Goal: Transaction & Acquisition: Purchase product/service

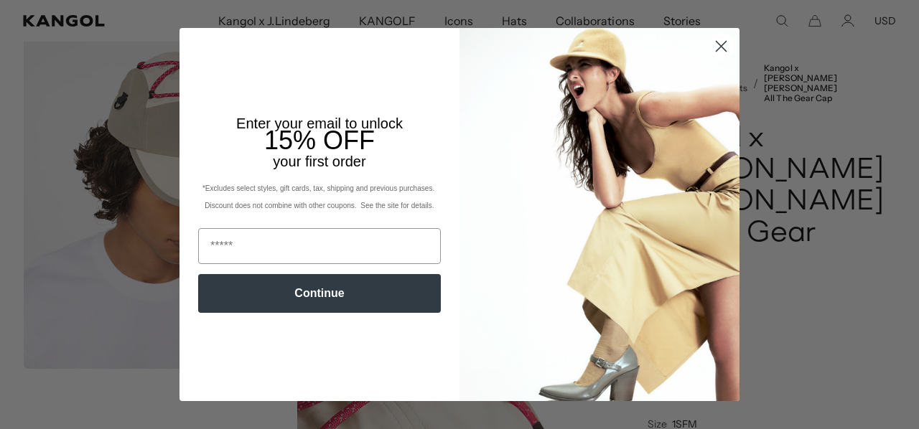
scroll to position [0, 296]
click at [716, 44] on icon "Close dialog" at bounding box center [721, 46] width 10 height 10
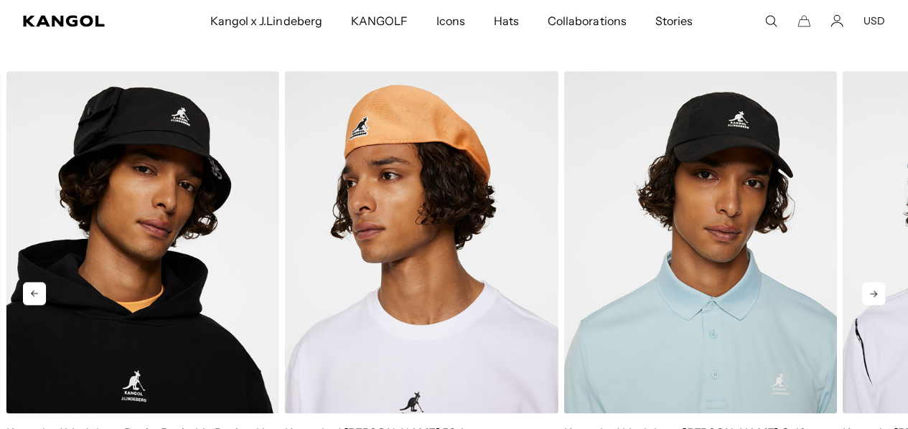
scroll to position [0, 0]
click at [873, 305] on icon at bounding box center [873, 293] width 23 height 23
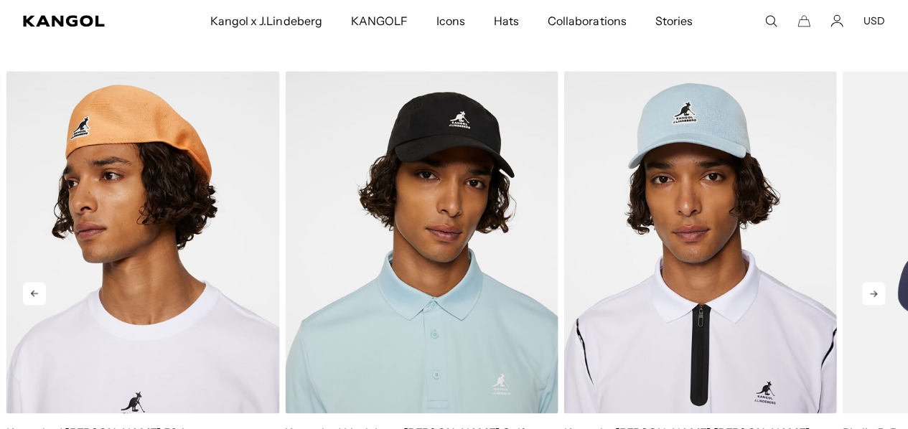
scroll to position [0, 296]
click at [875, 297] on icon at bounding box center [873, 294] width 7 height 6
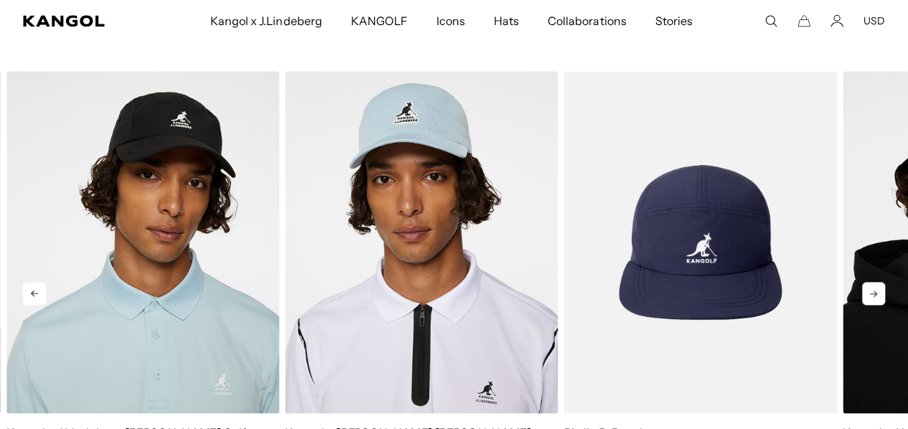
scroll to position [0, 0]
click at [875, 297] on icon at bounding box center [873, 294] width 7 height 6
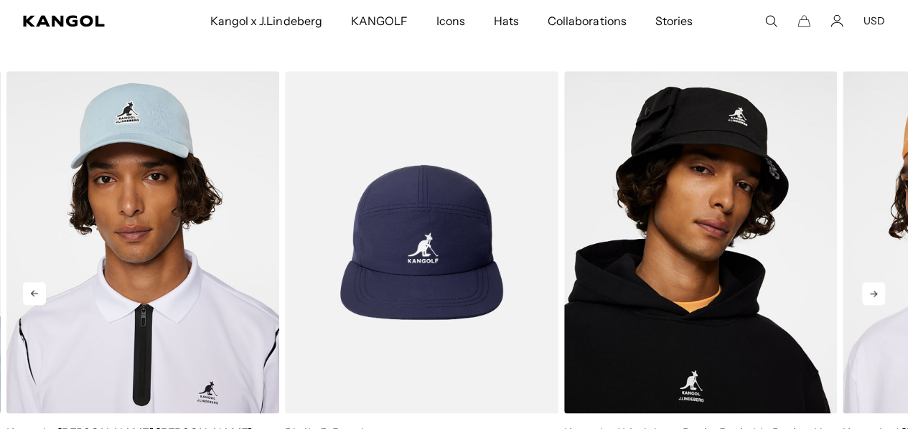
scroll to position [0, 296]
click at [874, 297] on icon at bounding box center [873, 294] width 7 height 6
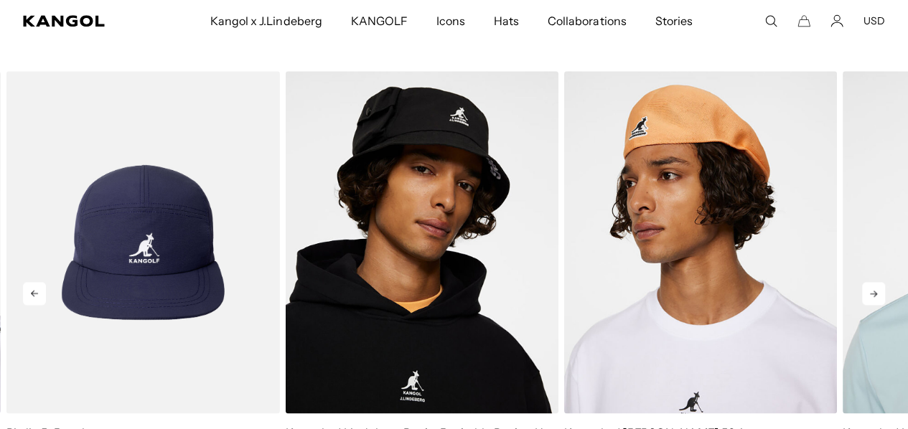
click at [874, 297] on icon at bounding box center [873, 294] width 7 height 6
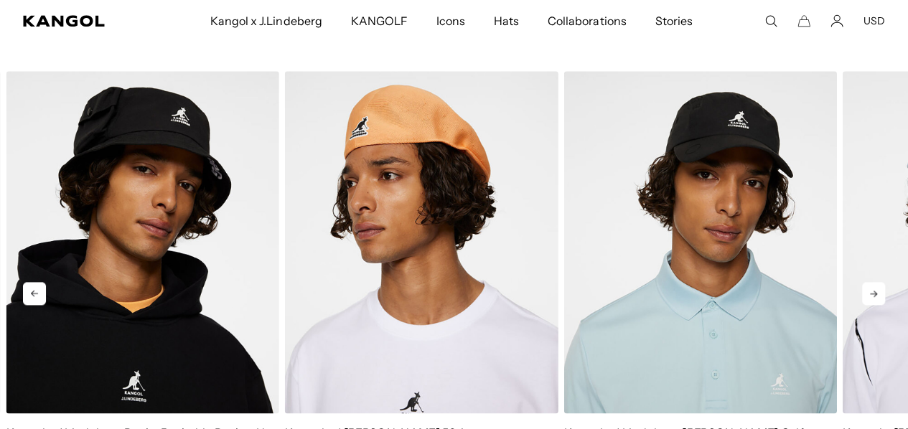
click at [874, 297] on icon at bounding box center [873, 294] width 7 height 6
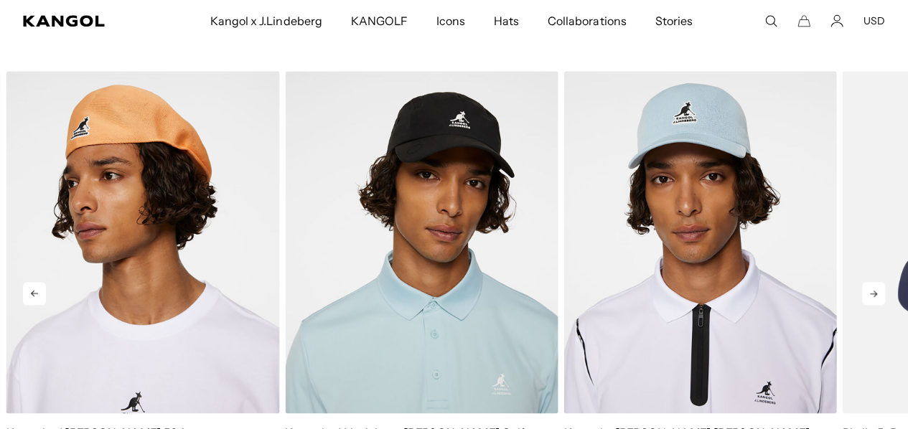
click at [874, 297] on icon at bounding box center [873, 294] width 7 height 6
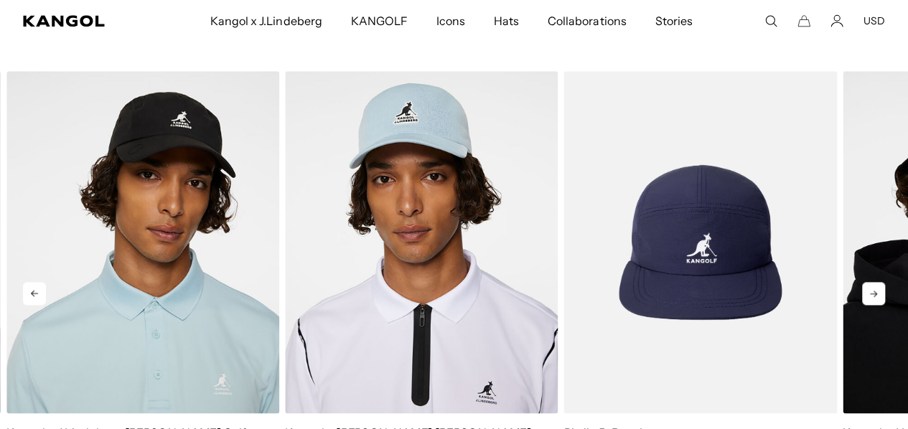
click at [874, 297] on icon at bounding box center [873, 294] width 7 height 6
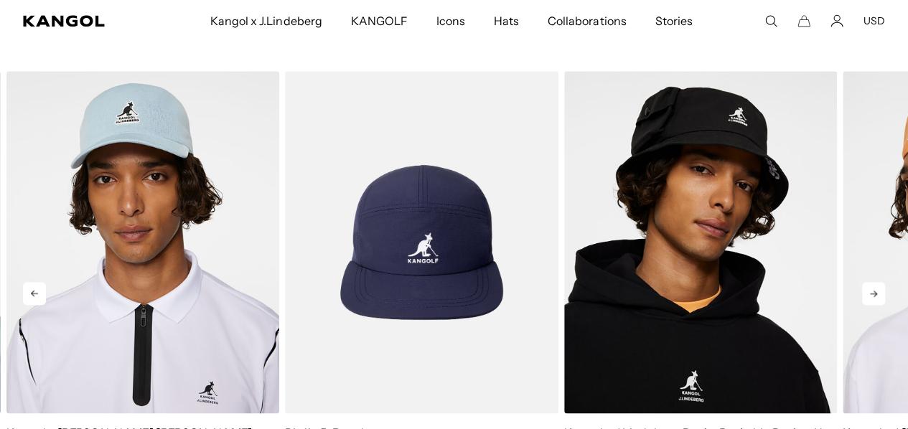
click at [874, 297] on icon at bounding box center [873, 294] width 7 height 6
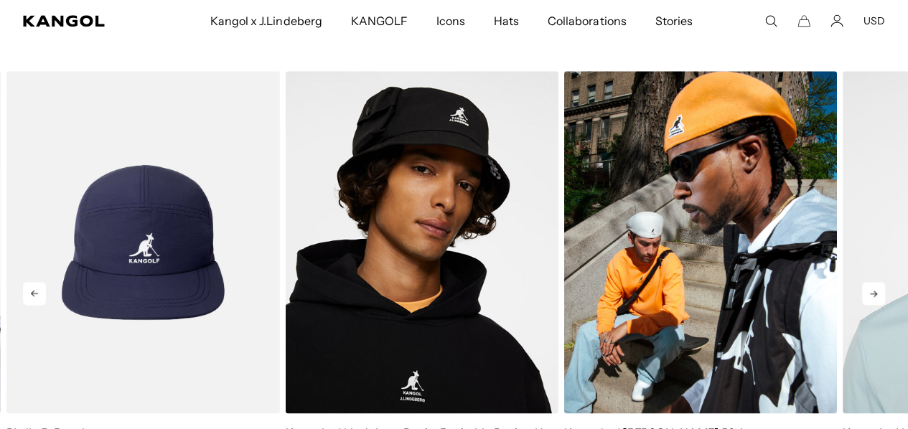
click at [708, 157] on img "2 of 5" at bounding box center [700, 242] width 273 height 342
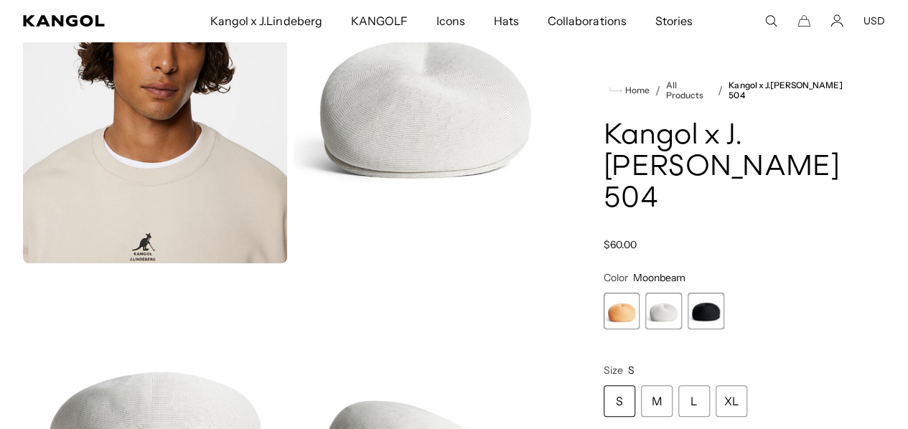
scroll to position [0, 296]
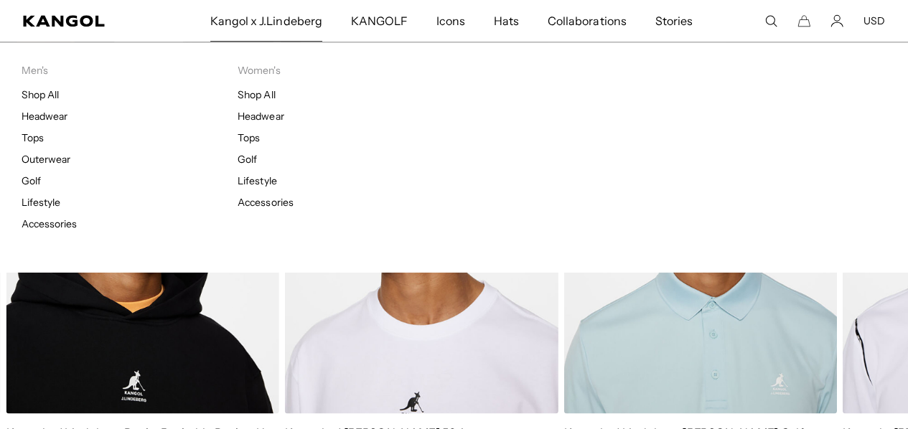
click at [268, 21] on span "Kangol x J.Lindeberg" at bounding box center [266, 21] width 112 height 42
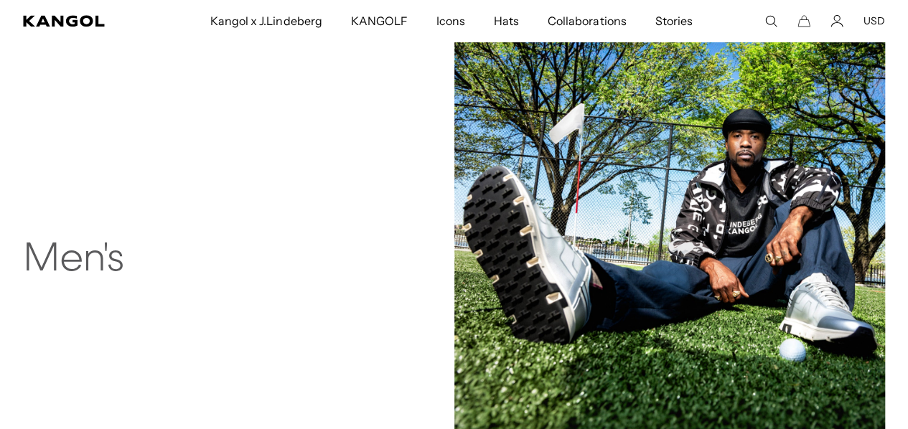
scroll to position [1006, 0]
click at [564, 259] on img at bounding box center [669, 250] width 431 height 431
